Goal: Information Seeking & Learning: Check status

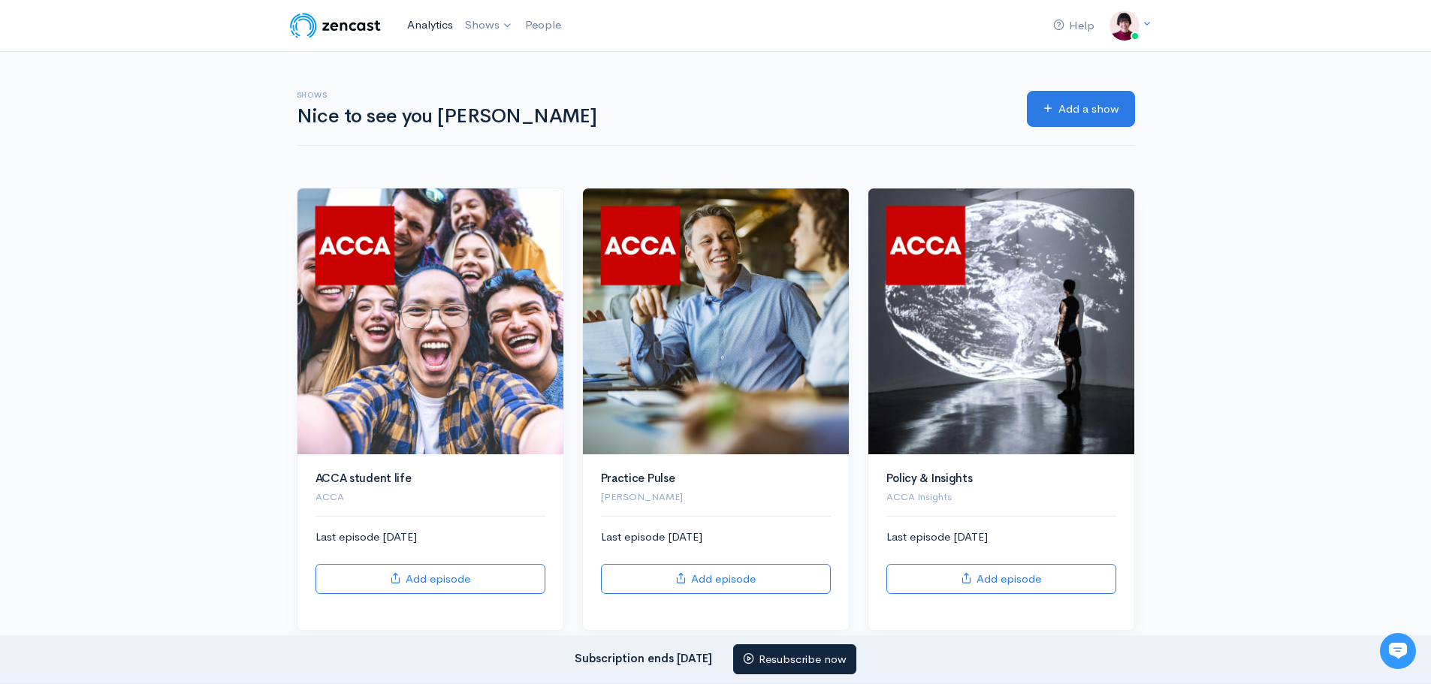
click at [445, 23] on link "Analytics" at bounding box center [430, 25] width 58 height 32
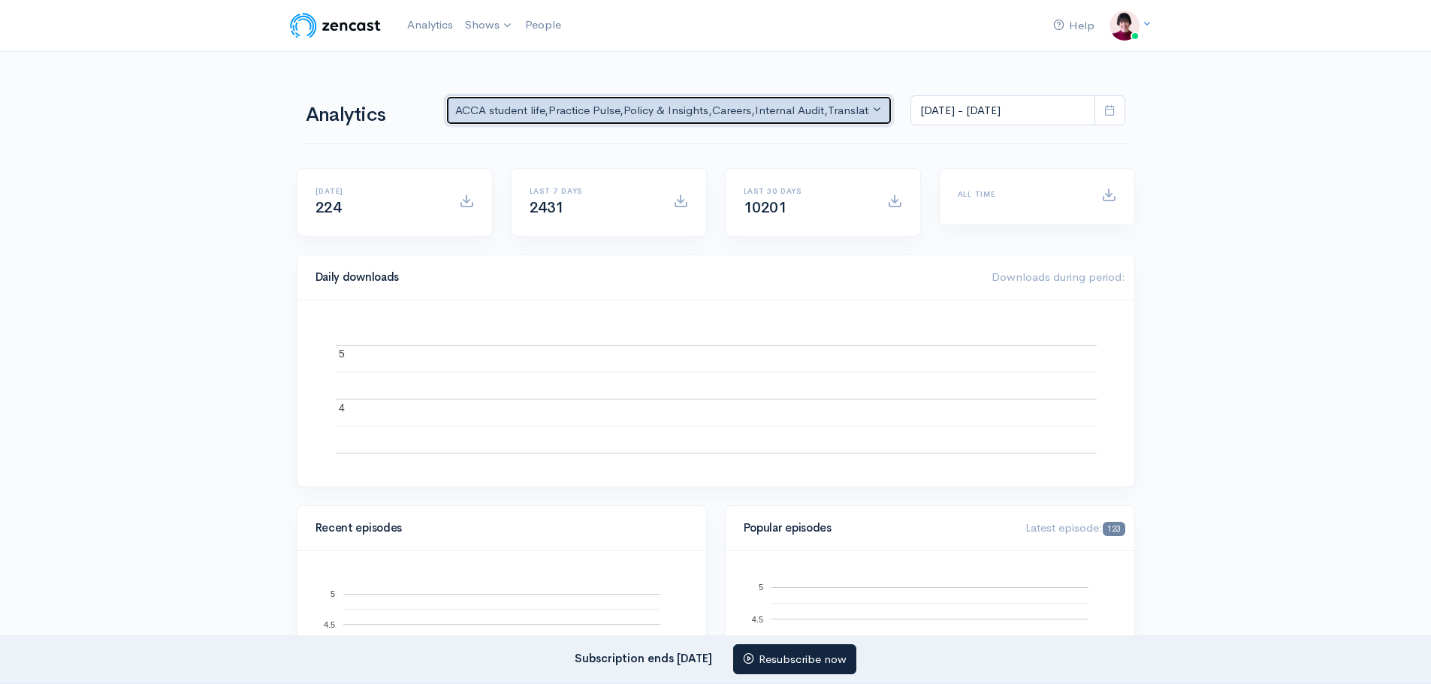
click at [880, 104] on button "ACCA student life , Practice Pulse , Policy & Insights , Careers , Internal Aud…" at bounding box center [669, 110] width 448 height 31
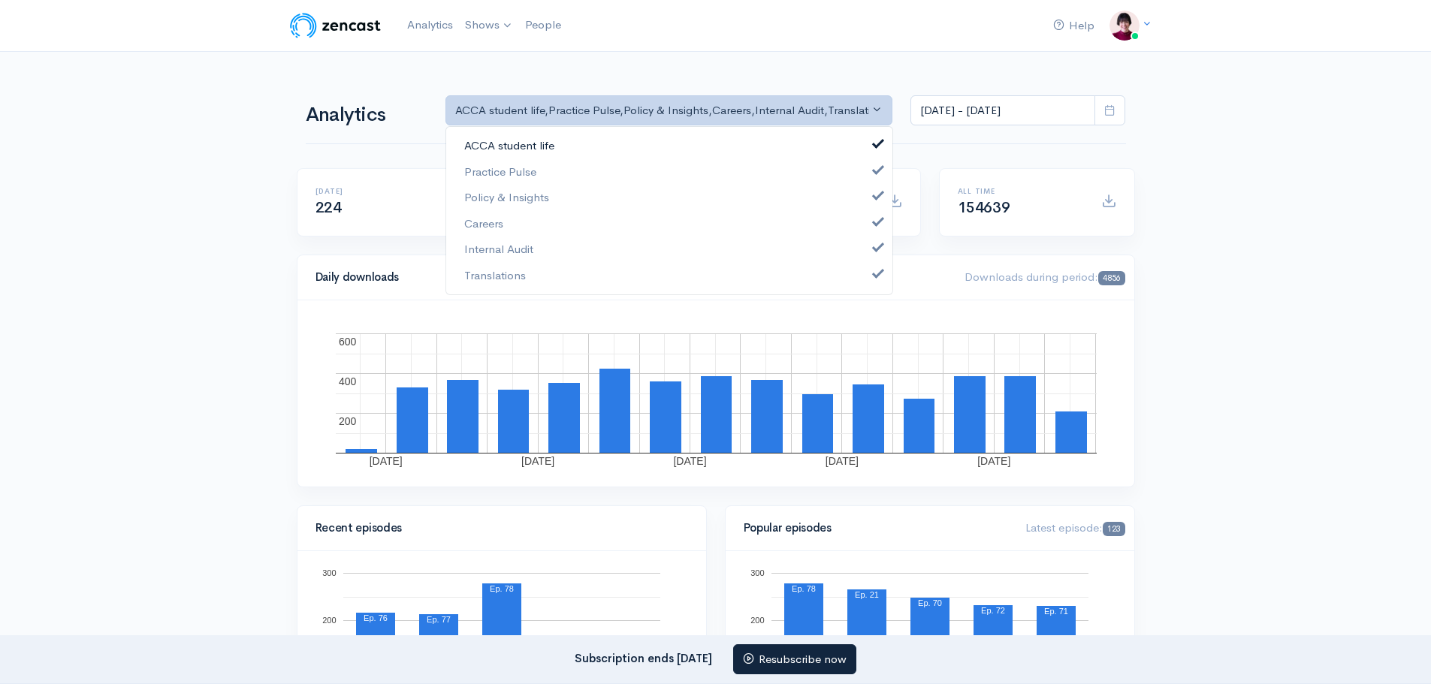
click at [876, 143] on span at bounding box center [878, 142] width 6 height 11
select select "13967"
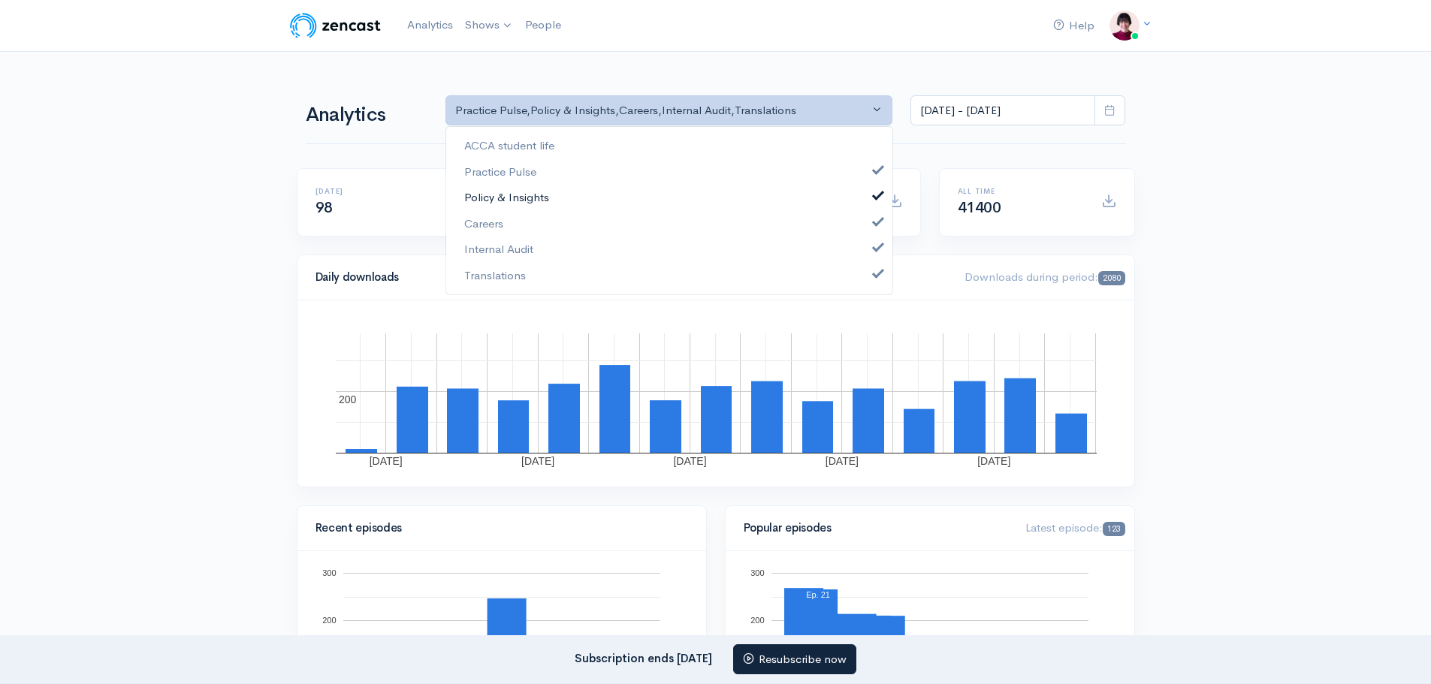
click at [877, 192] on span at bounding box center [878, 194] width 6 height 11
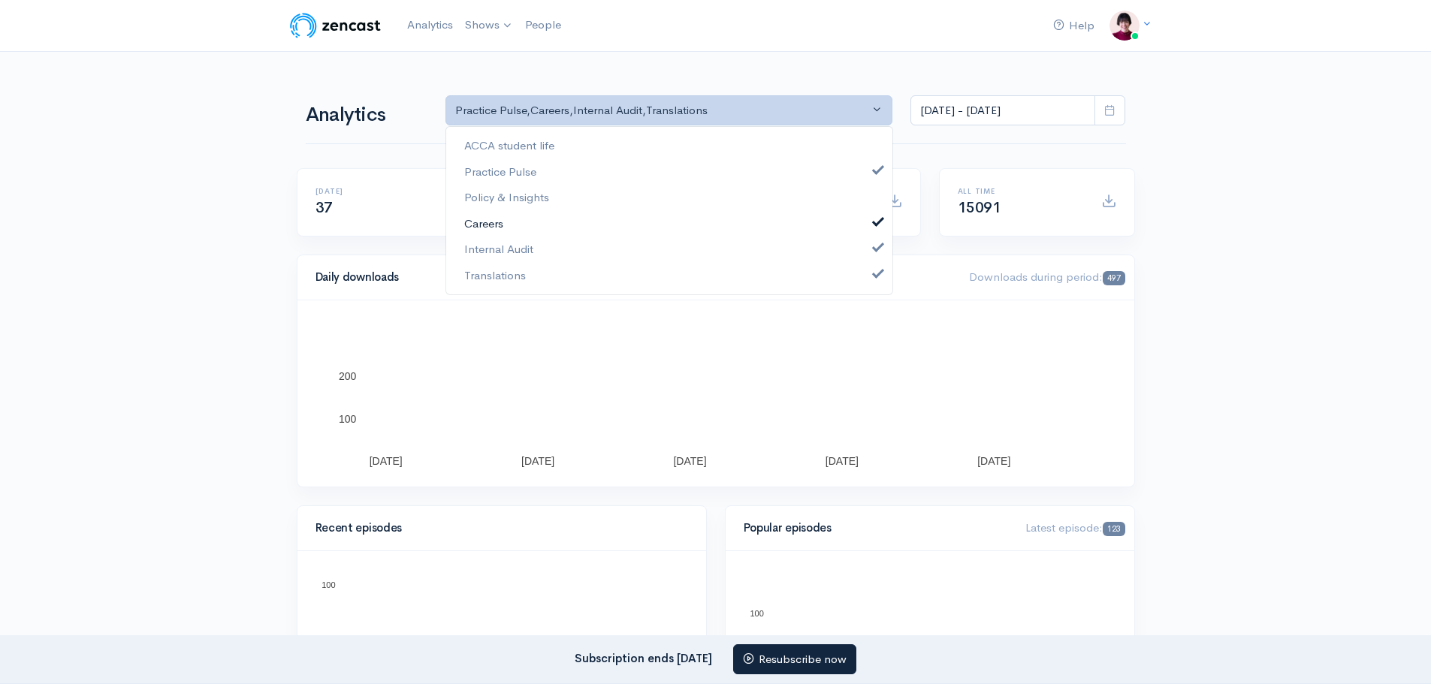
drag, startPoint x: 878, startPoint y: 222, endPoint x: 876, endPoint y: 235, distance: 13.0
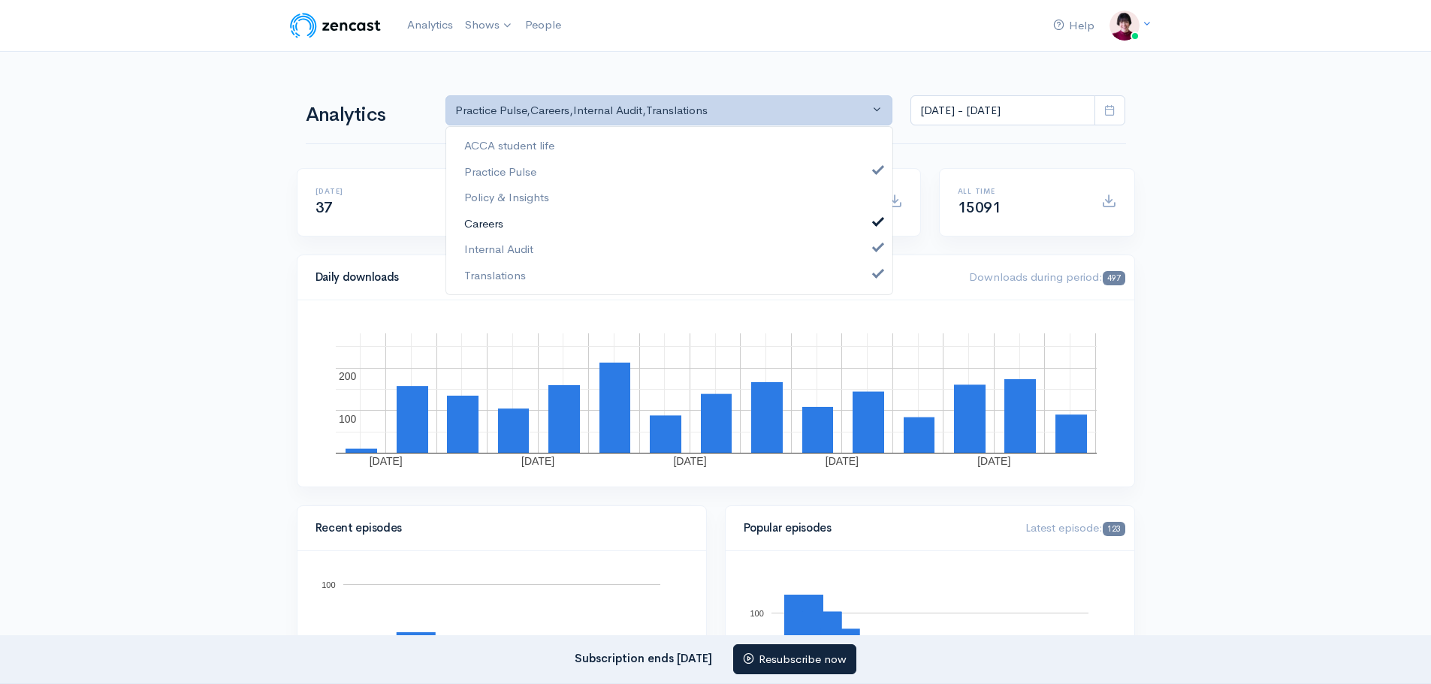
click at [878, 222] on span at bounding box center [878, 219] width 6 height 11
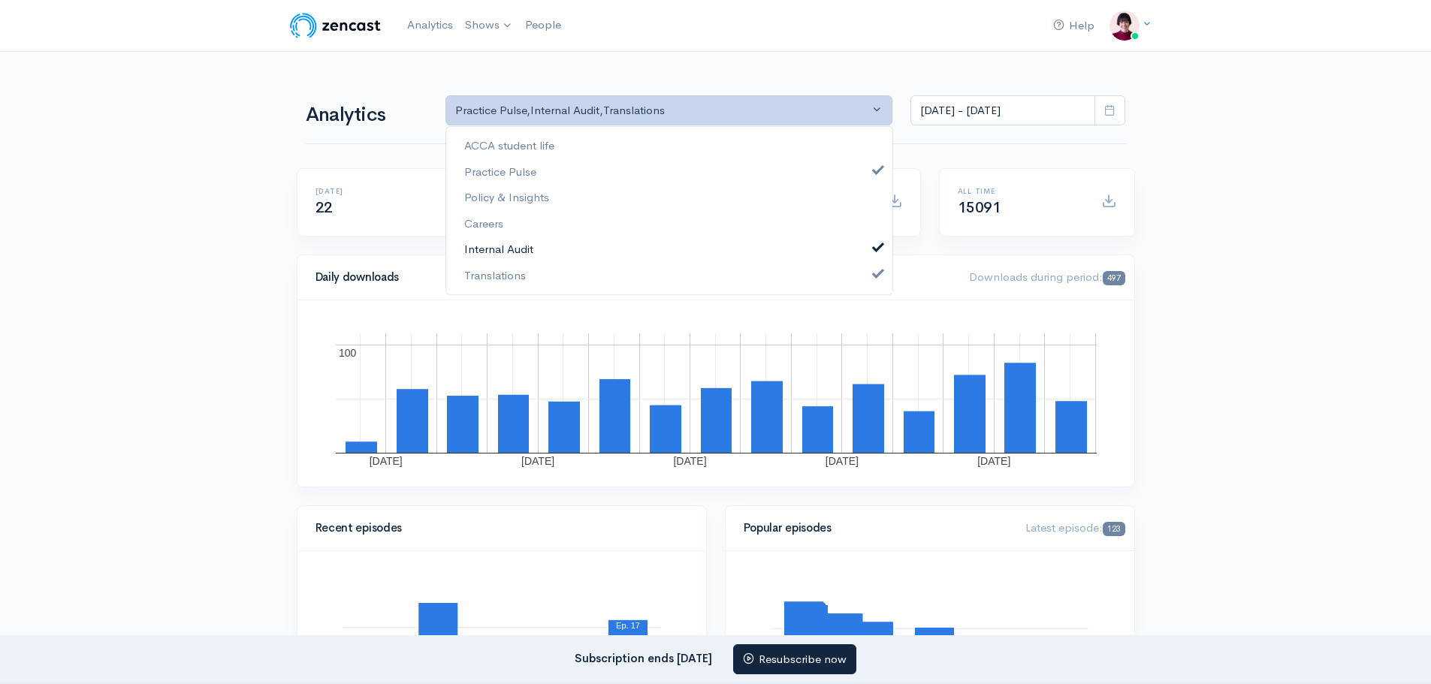
click at [876, 243] on span at bounding box center [878, 245] width 6 height 11
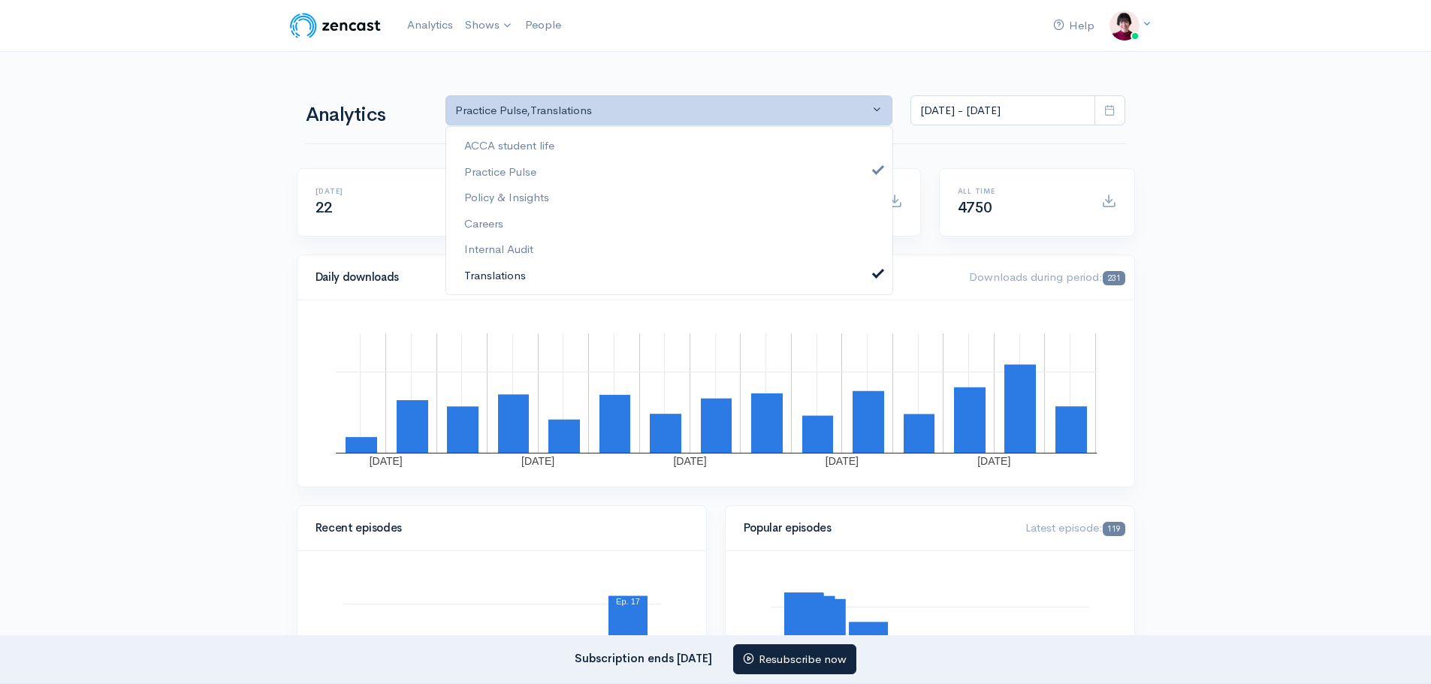
click at [876, 270] on span at bounding box center [878, 271] width 6 height 11
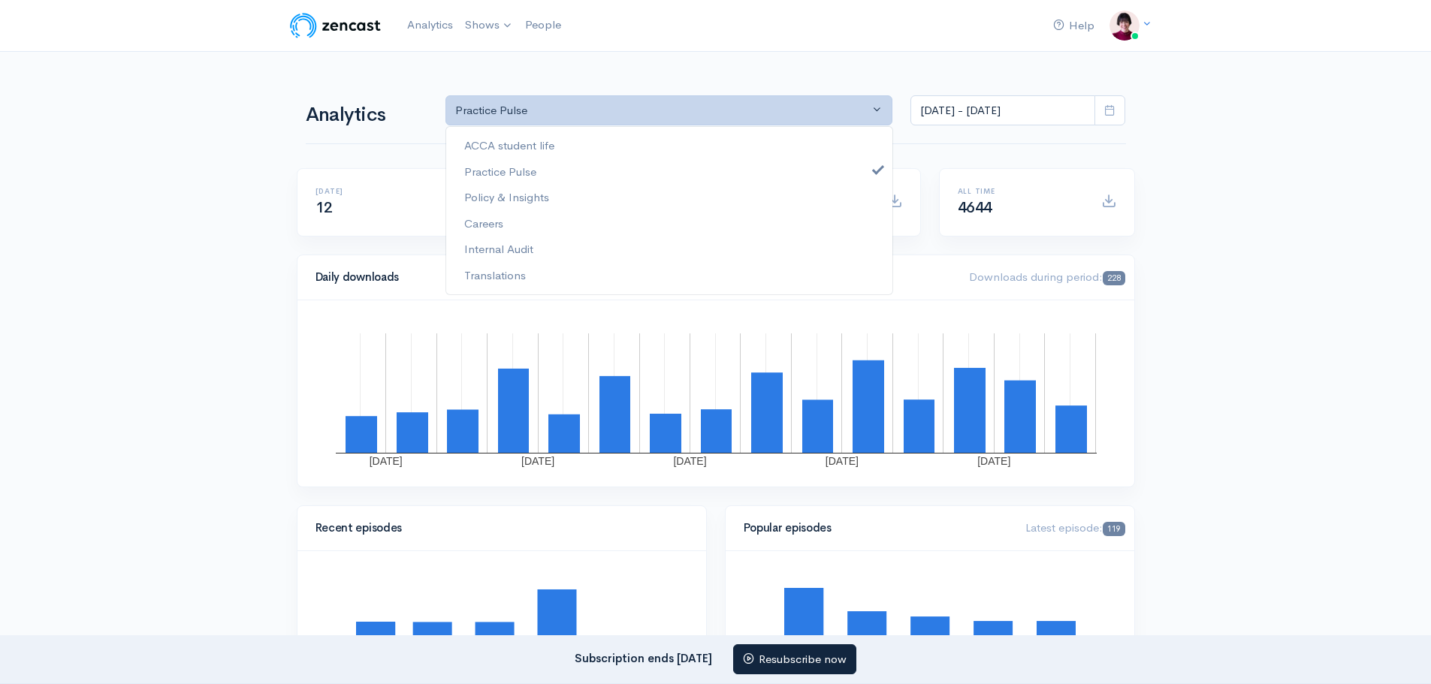
click at [1113, 106] on icon at bounding box center [1109, 109] width 11 height 11
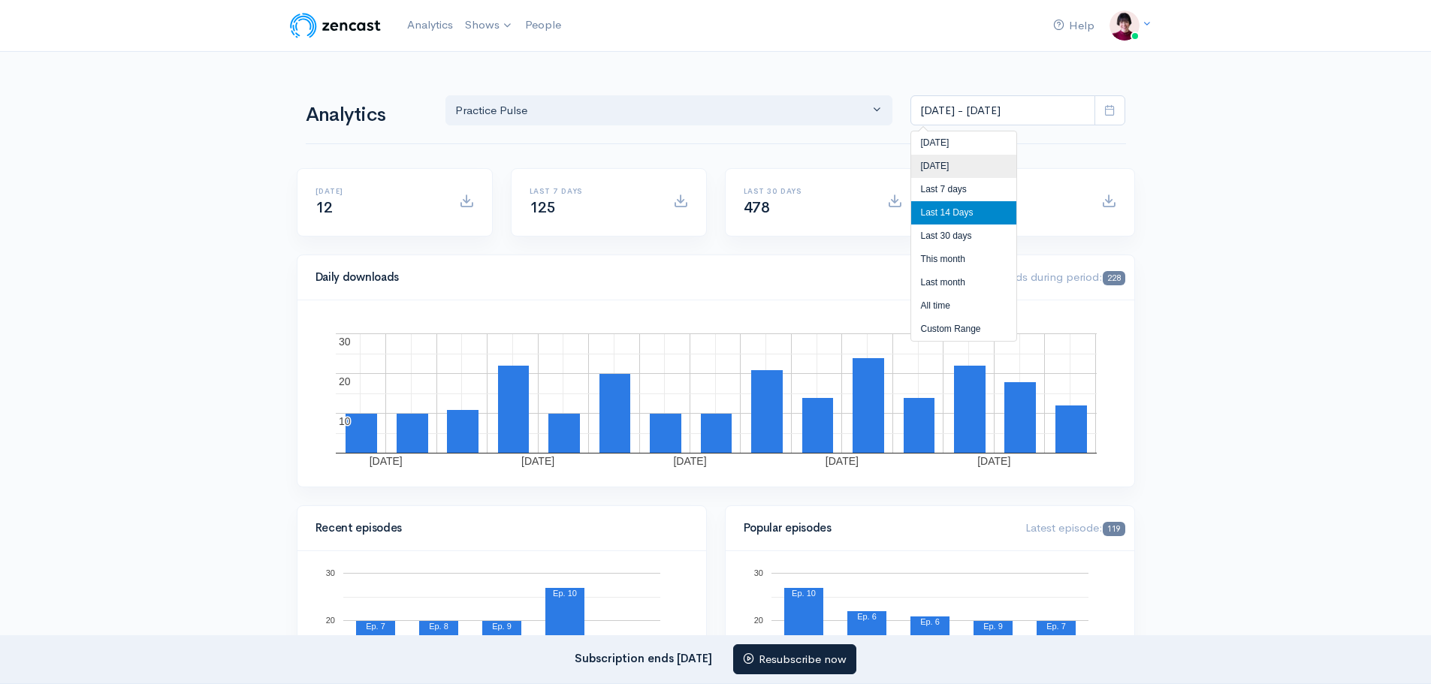
click at [955, 160] on li "[DATE]" at bounding box center [963, 166] width 105 height 23
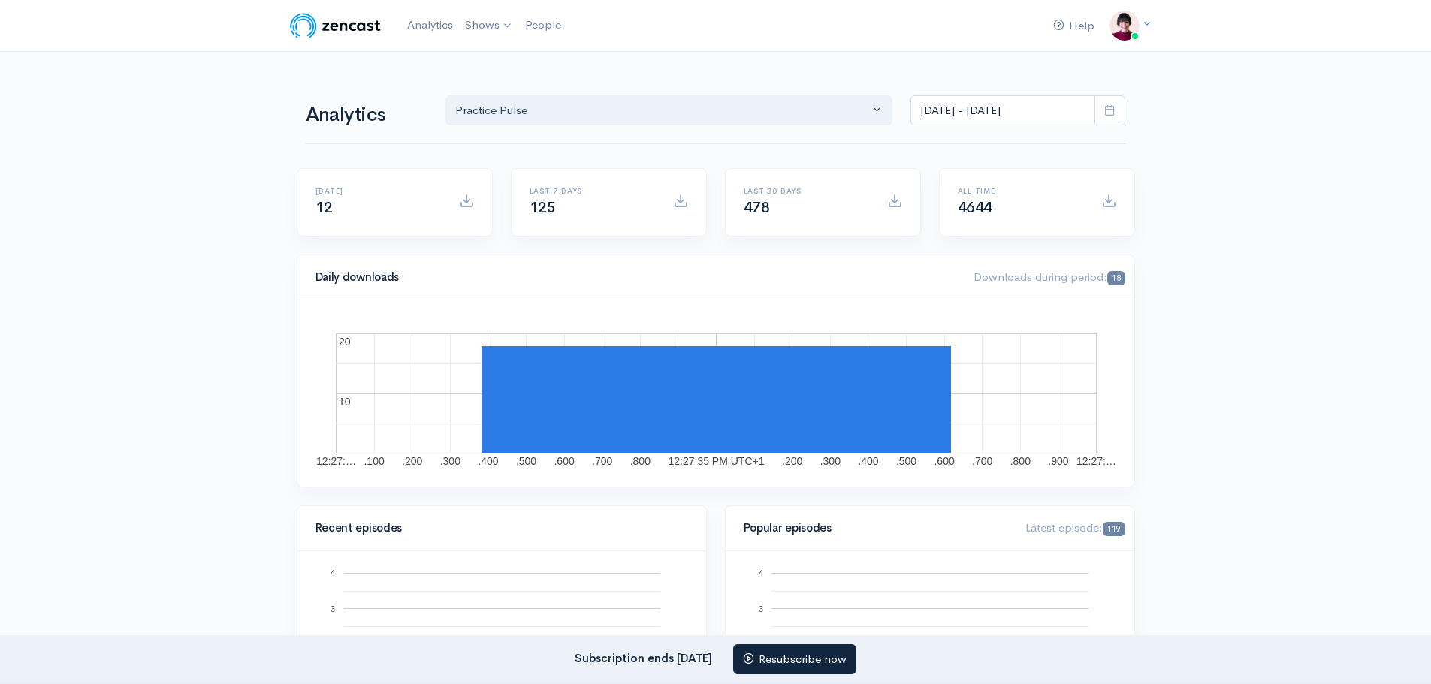
click at [1112, 111] on icon at bounding box center [1109, 109] width 11 height 11
click at [964, 181] on li "Last 7 days" at bounding box center [963, 189] width 105 height 23
type input "[DATE] - [DATE]"
